Goal: Navigation & Orientation: Find specific page/section

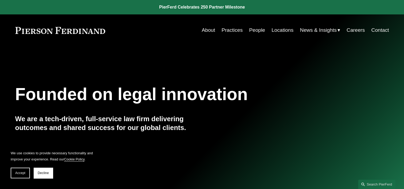
click at [279, 29] on link "Locations" at bounding box center [283, 30] width 22 height 10
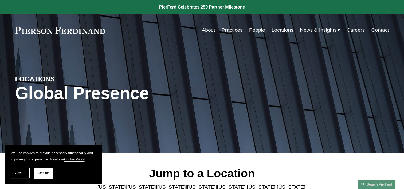
click at [357, 30] on link "Careers" at bounding box center [356, 30] width 18 height 10
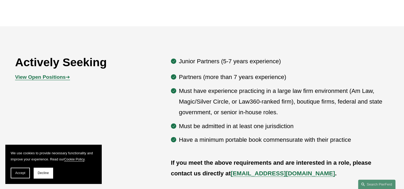
scroll to position [252, 0]
